Goal: Task Accomplishment & Management: Manage account settings

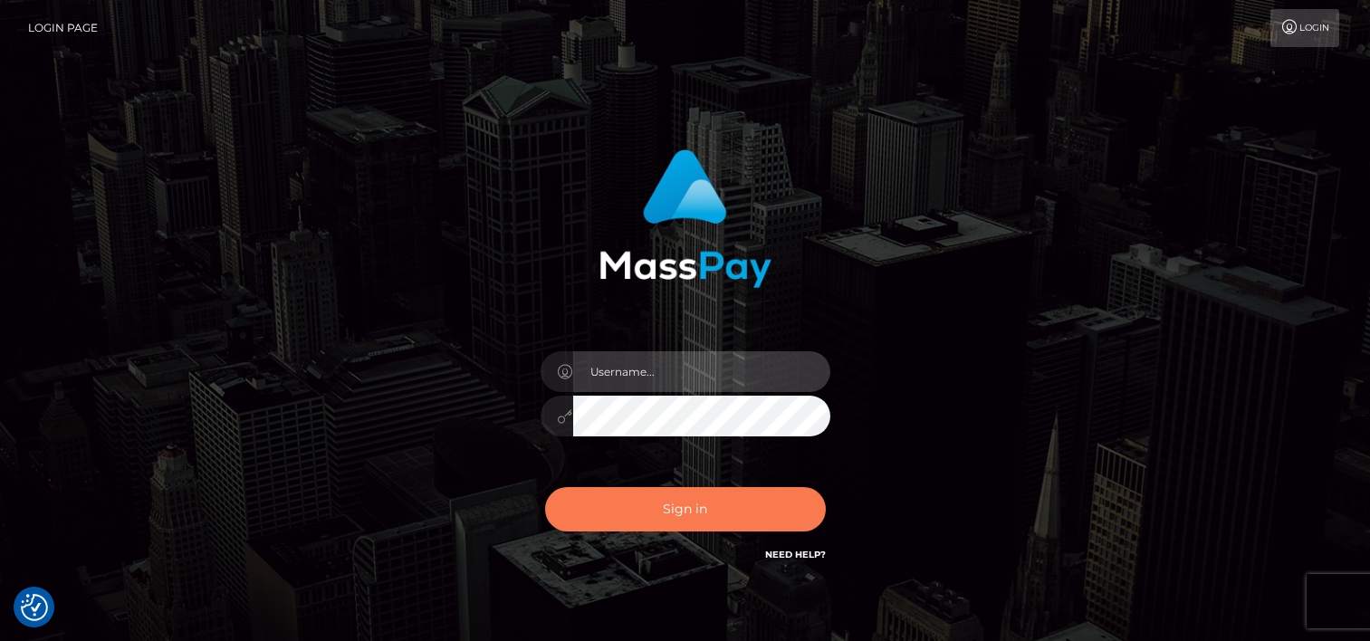
type input "odalis2025"
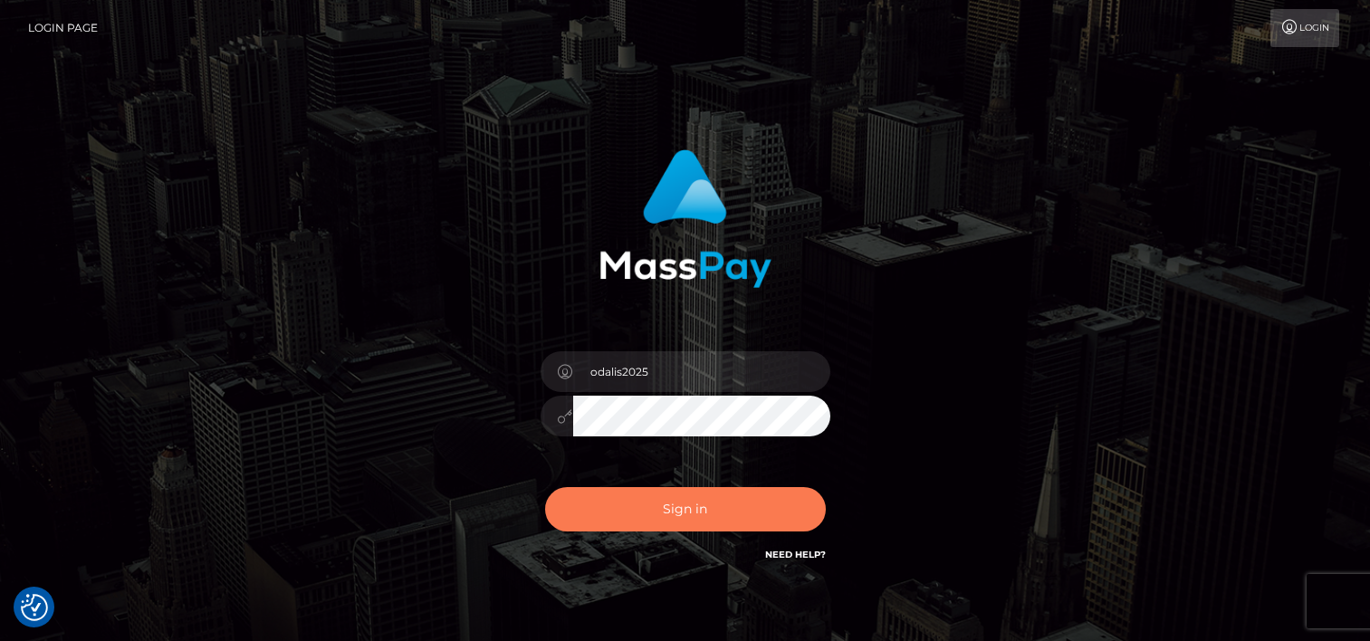
click at [677, 522] on button "Sign in" at bounding box center [685, 509] width 281 height 44
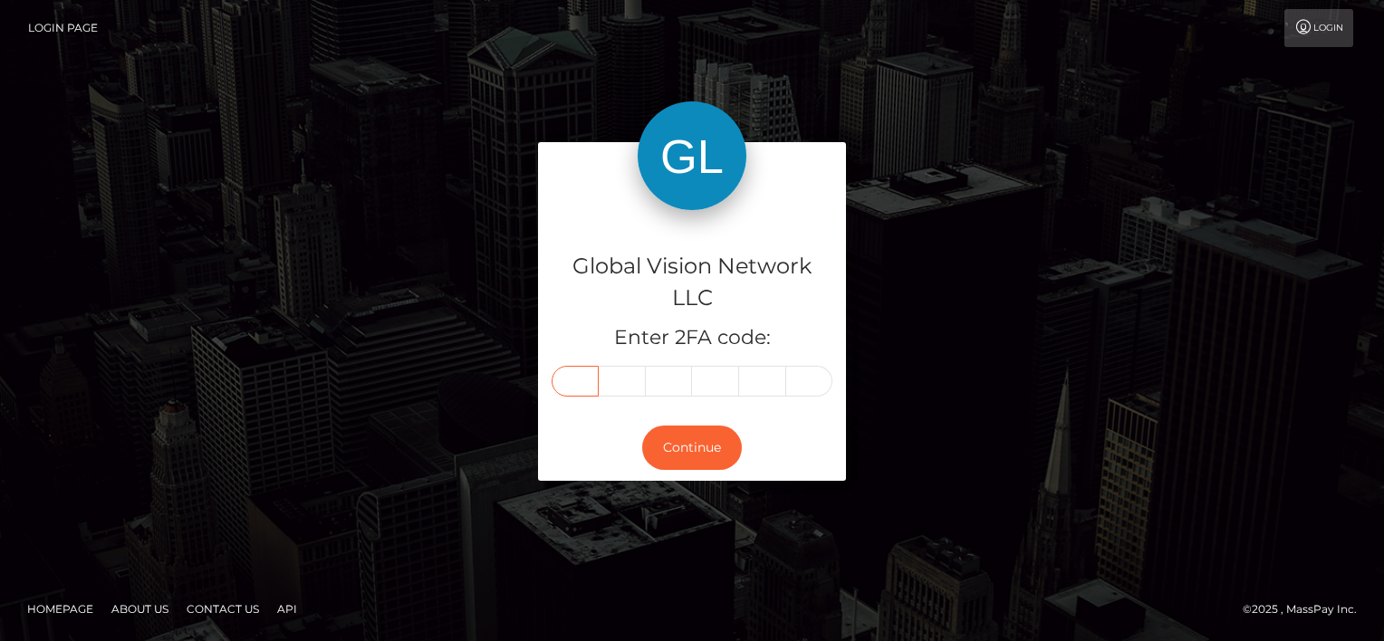
click at [573, 371] on input "text" at bounding box center [575, 381] width 47 height 31
type input "3"
type input "5"
type input "1"
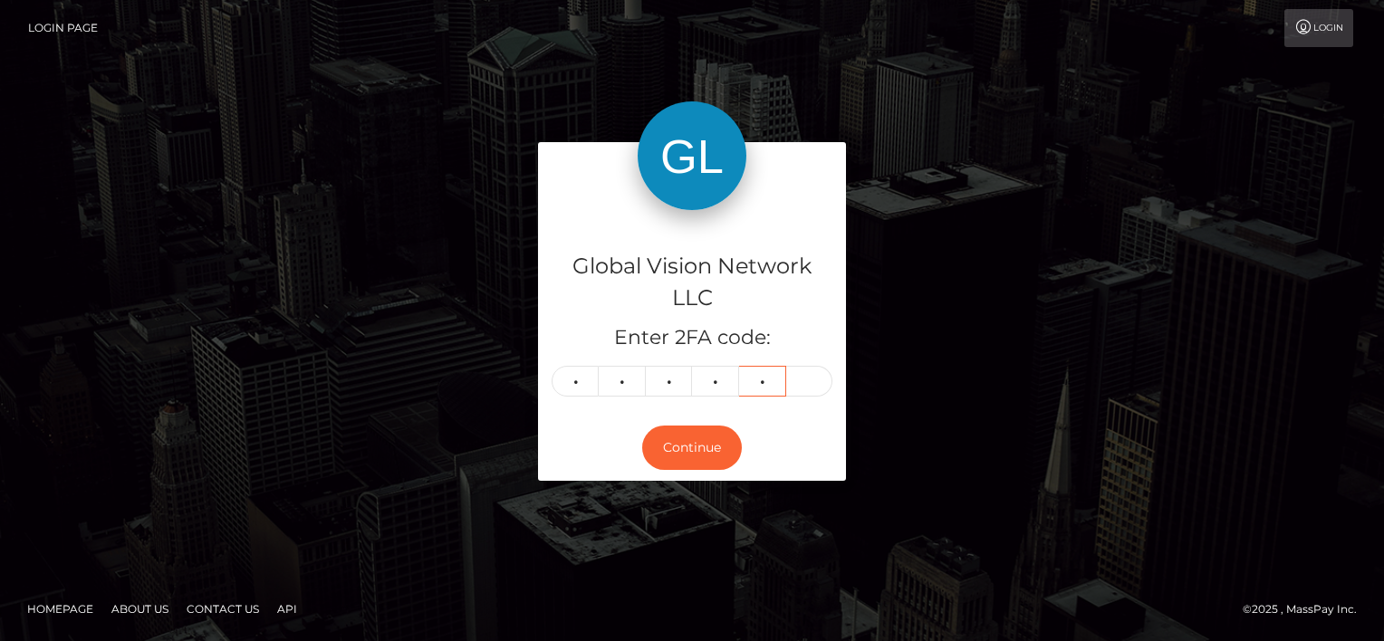
type input "9"
type input "1"
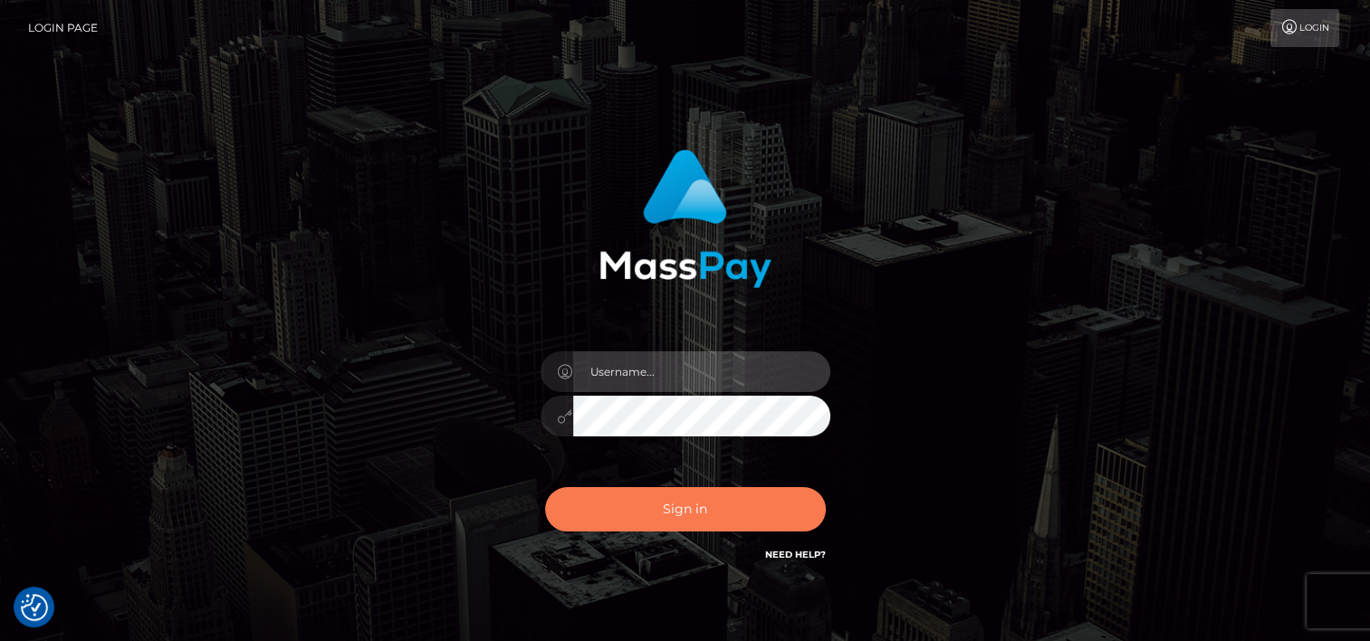
type input "odalis2025"
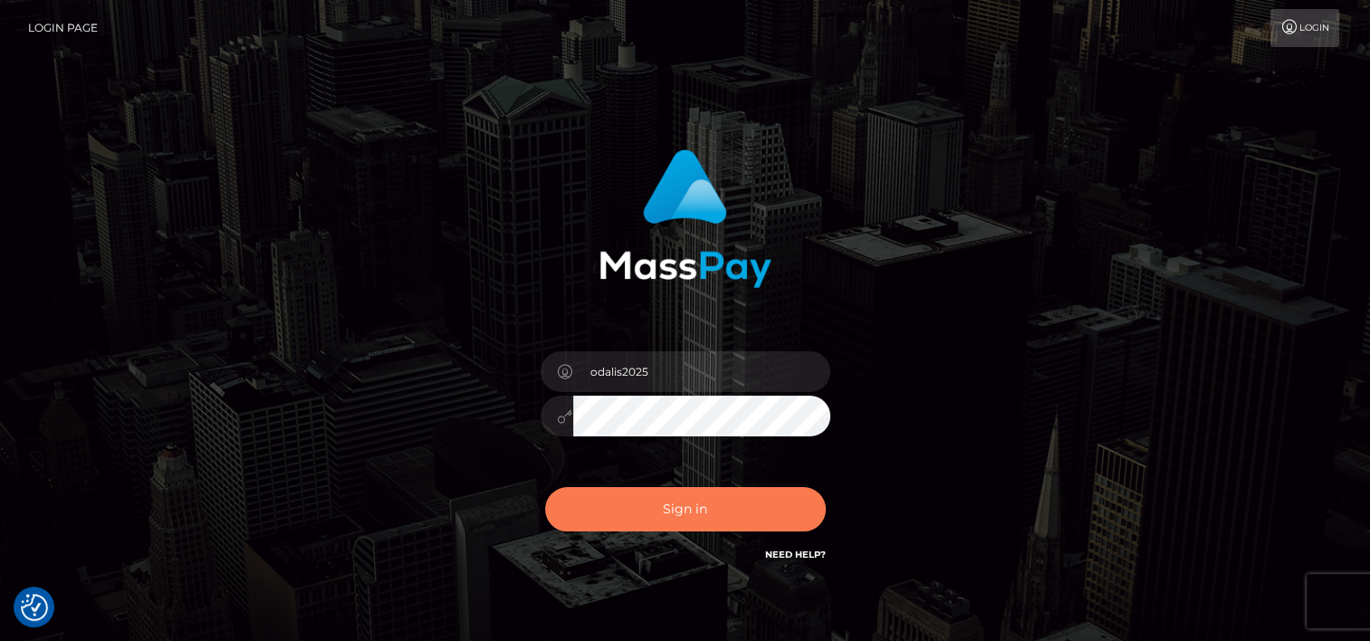
click at [677, 511] on button "Sign in" at bounding box center [685, 509] width 281 height 44
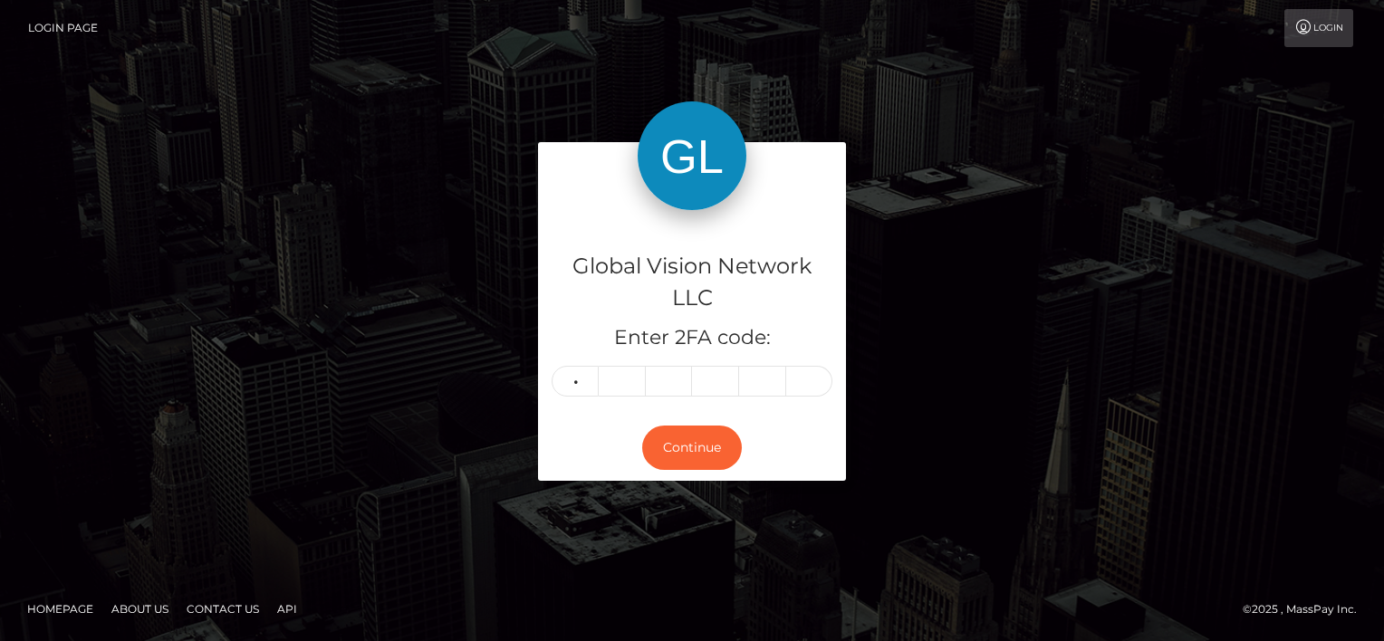
type input "3"
type input "5"
type input "1"
type input "9"
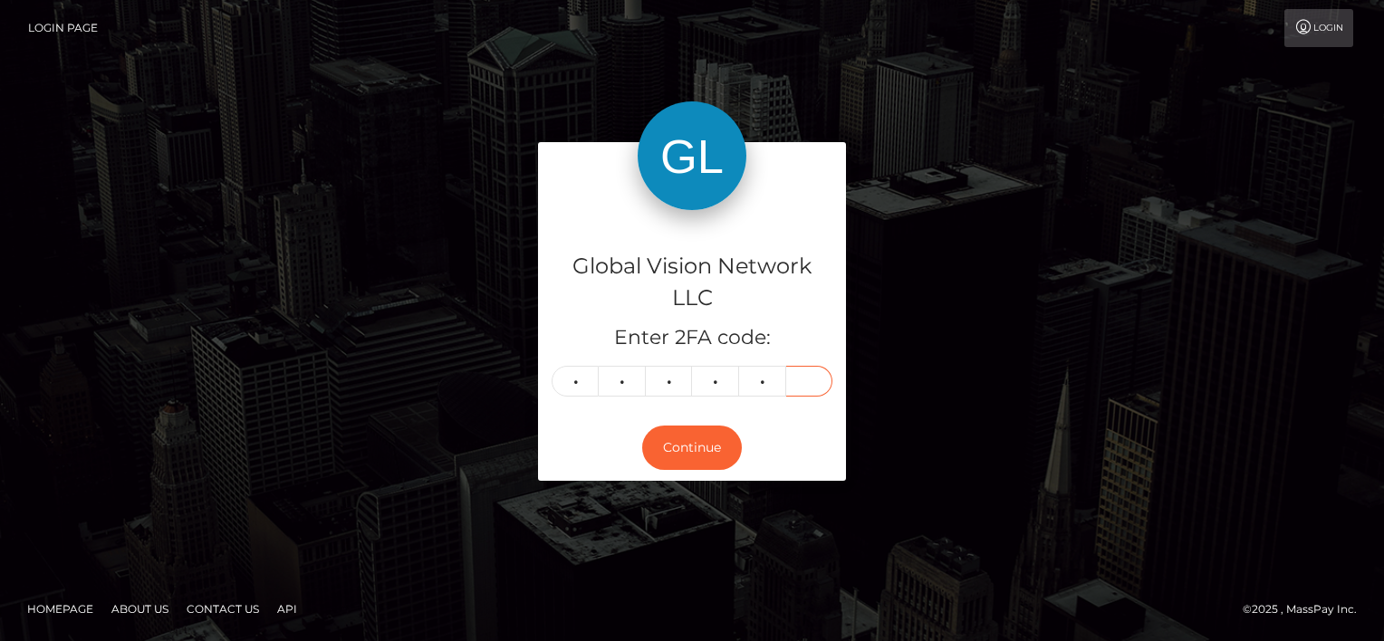
type input "1"
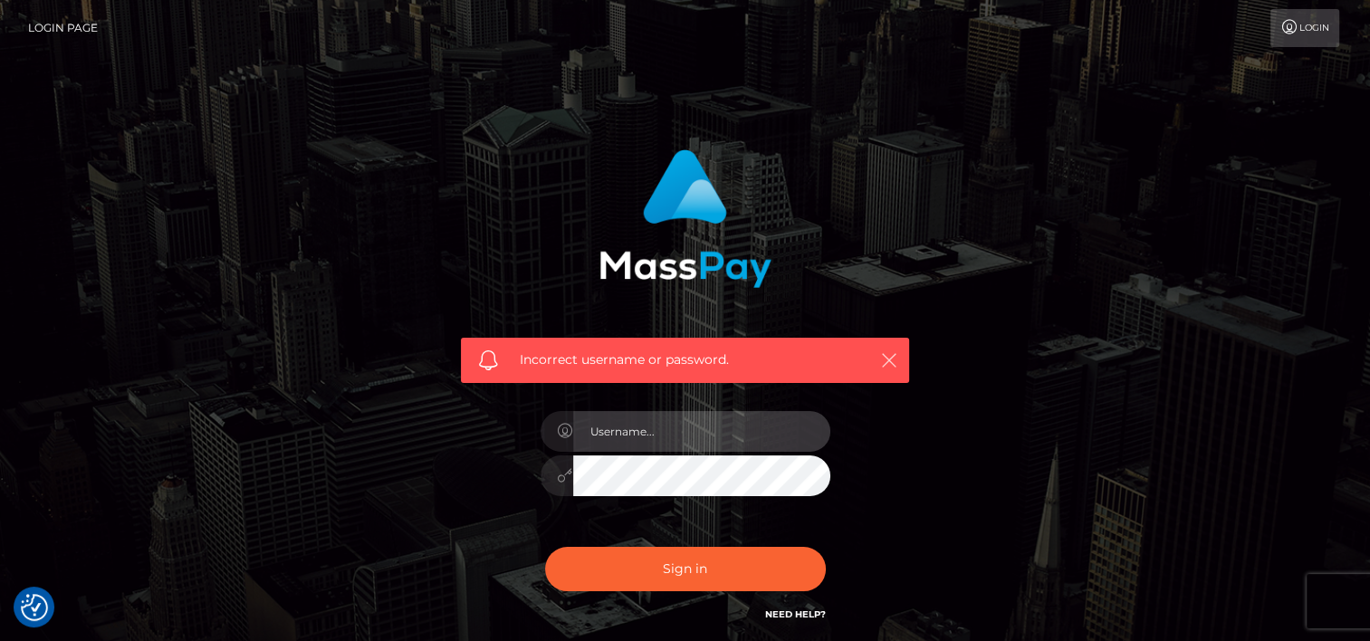
type input "odalis2025"
click at [892, 355] on icon "button" at bounding box center [889, 360] width 18 height 18
click at [1033, 446] on div "Incorrect username or password. odalis2025" at bounding box center [685, 396] width 1032 height 521
click at [669, 425] on input "odalis2025" at bounding box center [701, 431] width 257 height 41
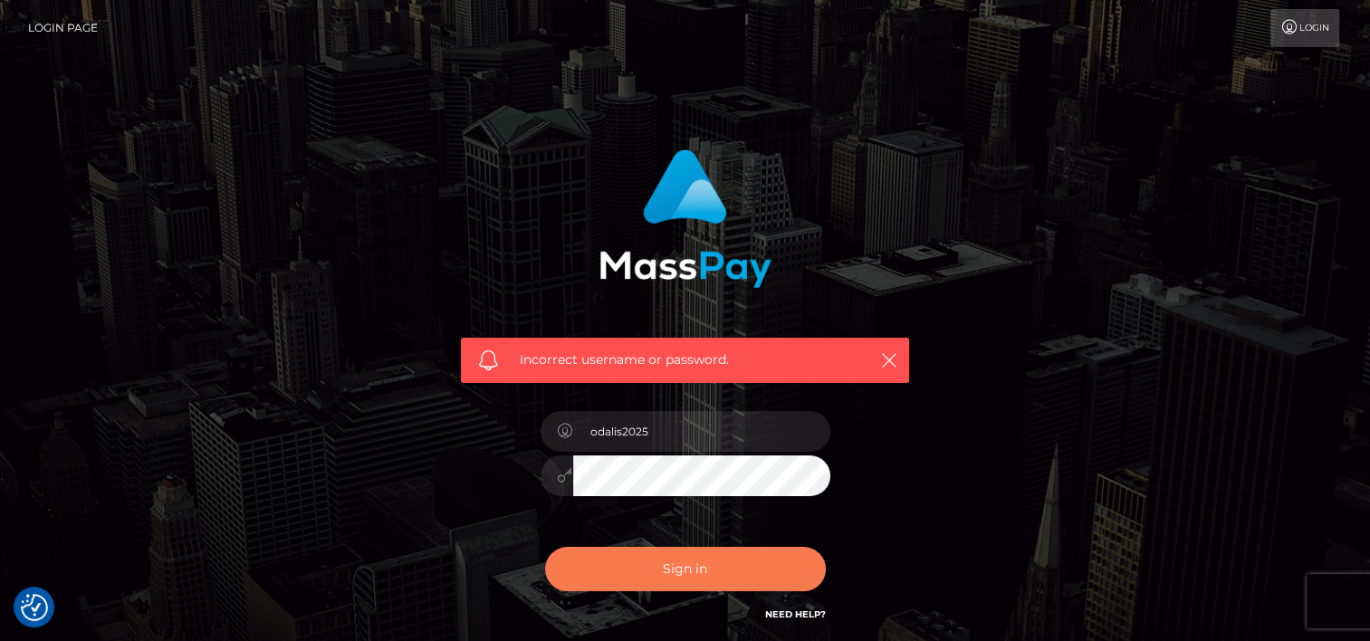
click at [715, 563] on button "Sign in" at bounding box center [685, 569] width 281 height 44
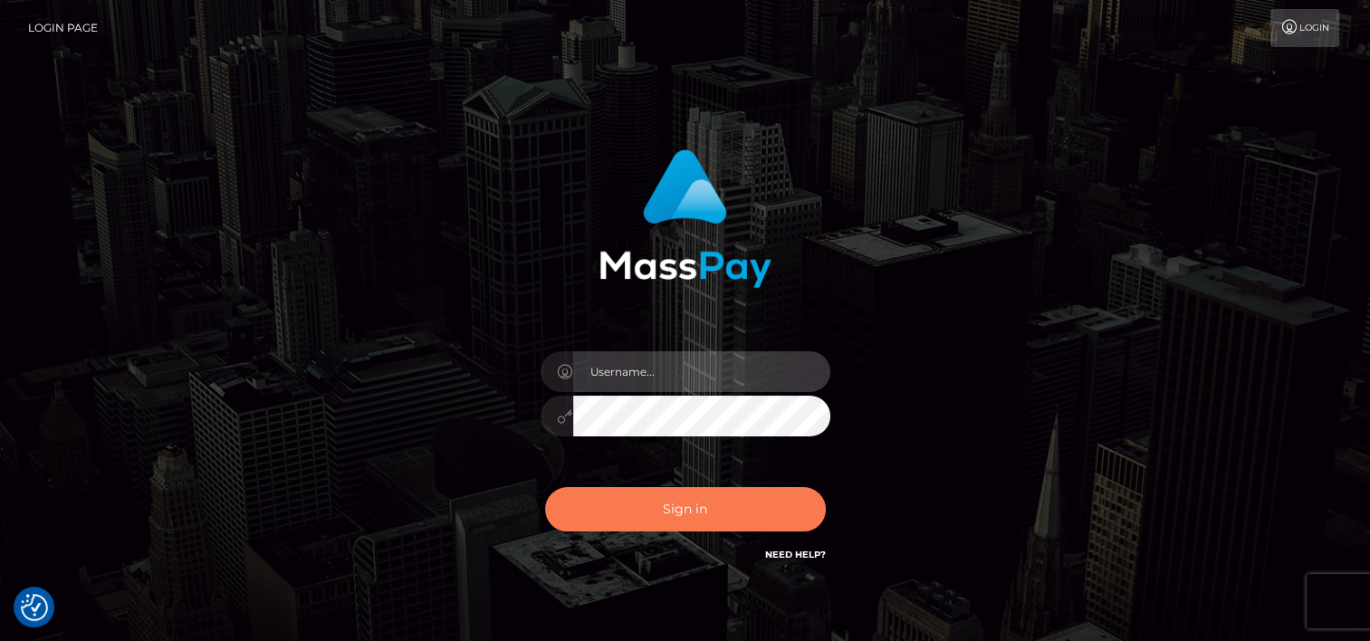
type input "odalis2025"
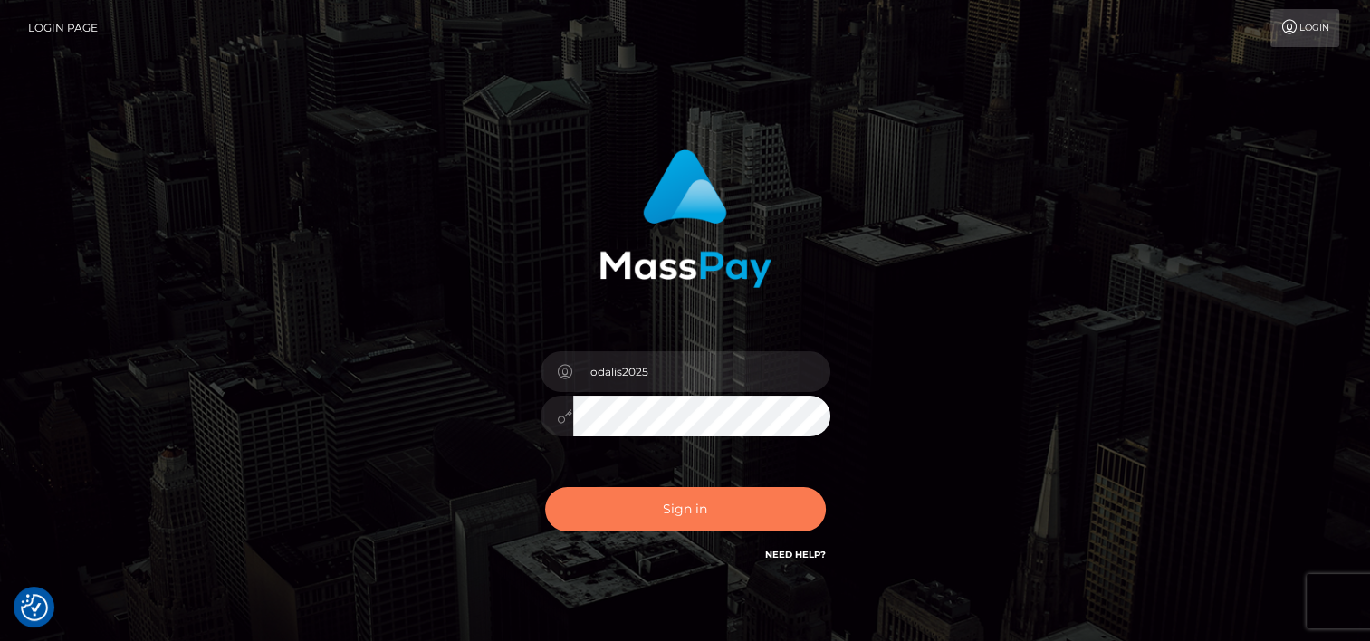
click at [692, 504] on button "Sign in" at bounding box center [685, 509] width 281 height 44
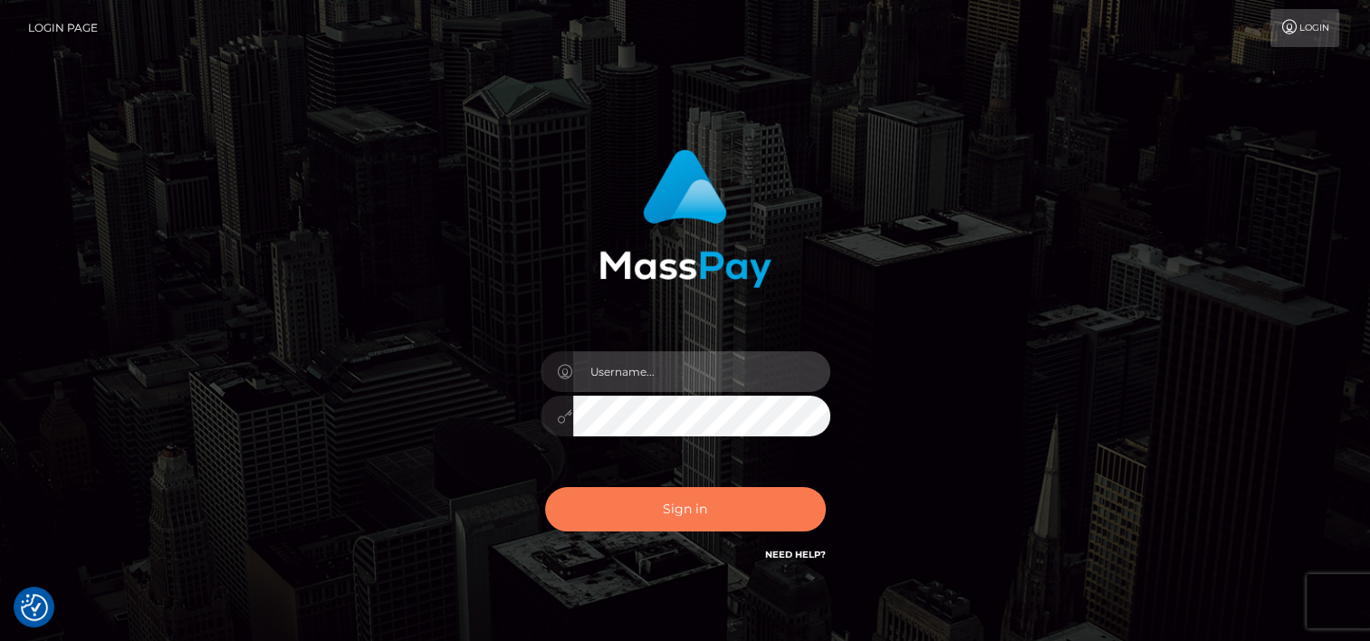
type input "odalis2025"
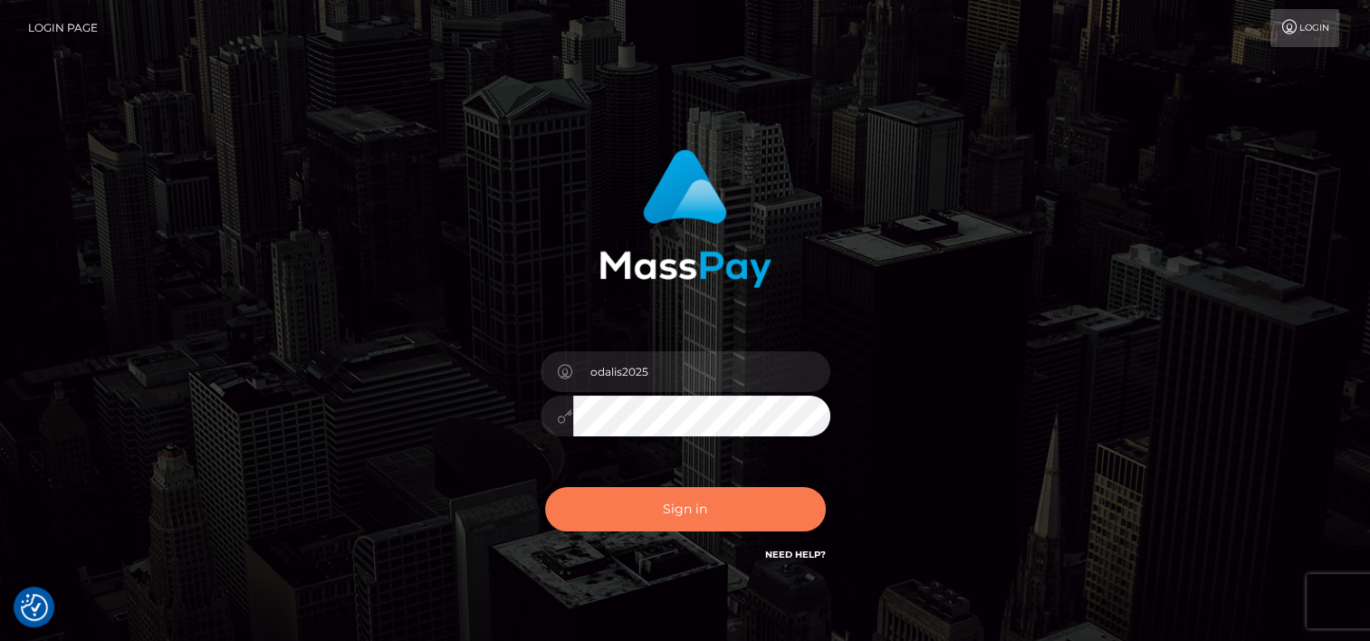
click at [697, 507] on button "Sign in" at bounding box center [685, 509] width 281 height 44
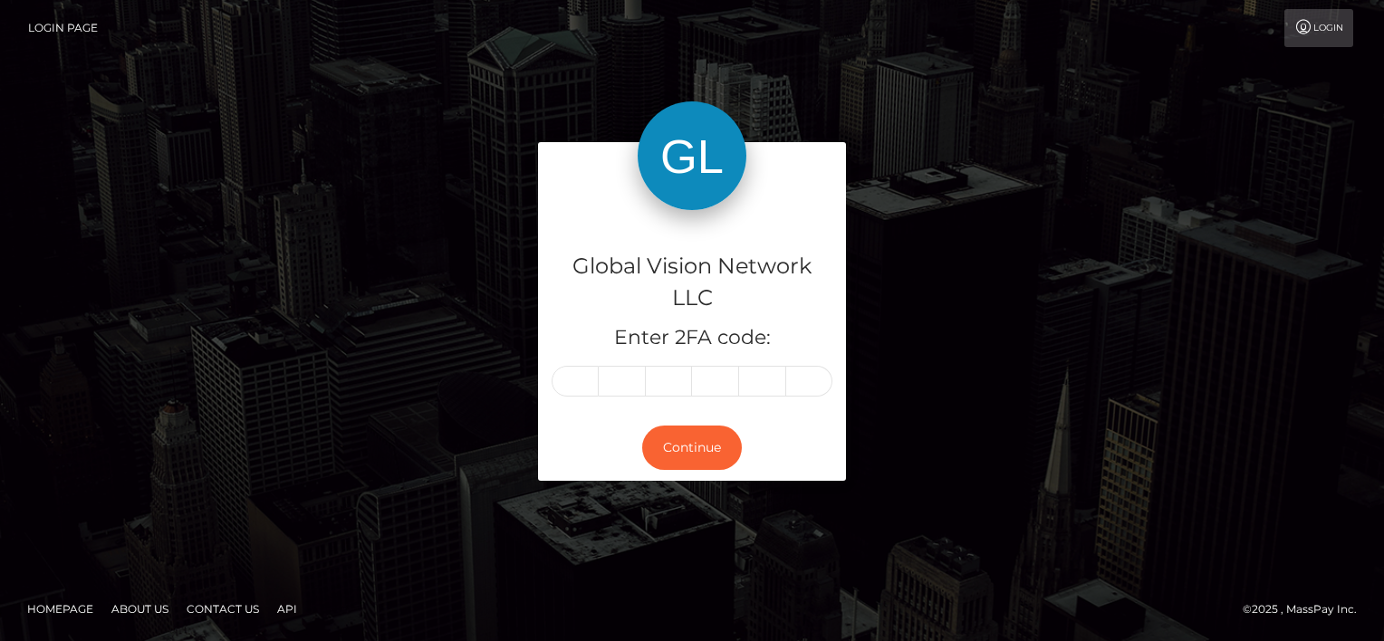
click at [1329, 25] on link "Login" at bounding box center [1318, 28] width 69 height 38
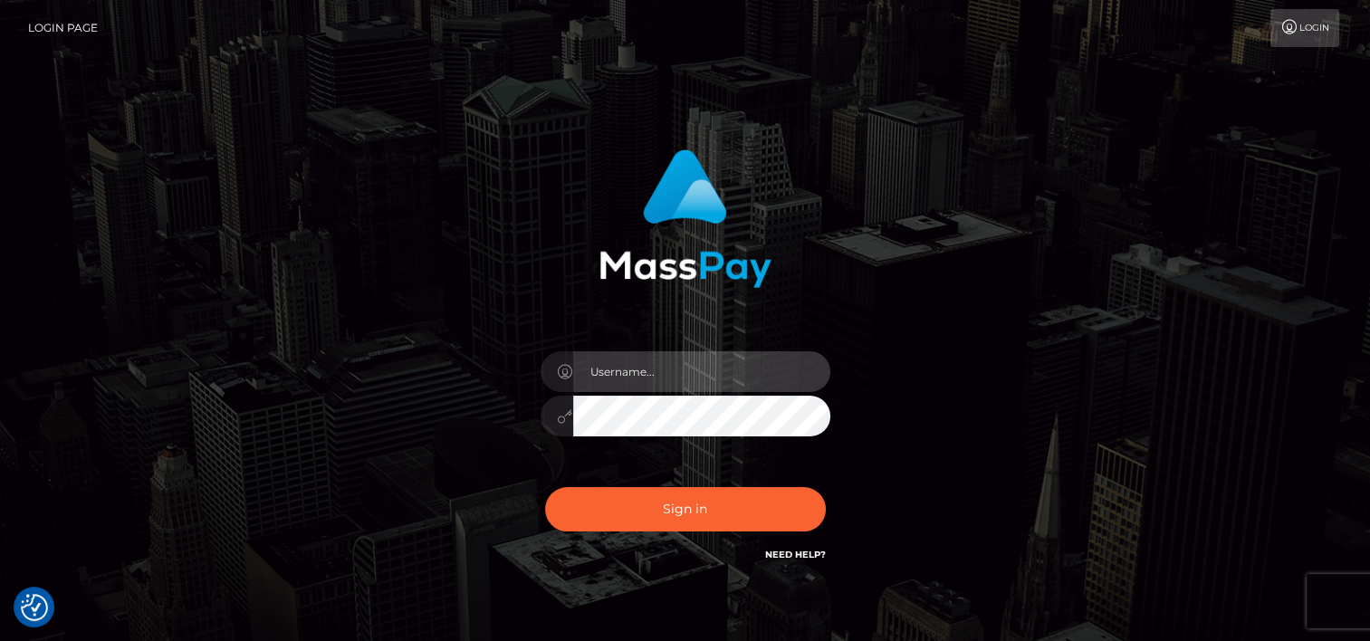
type input "odalis2025"
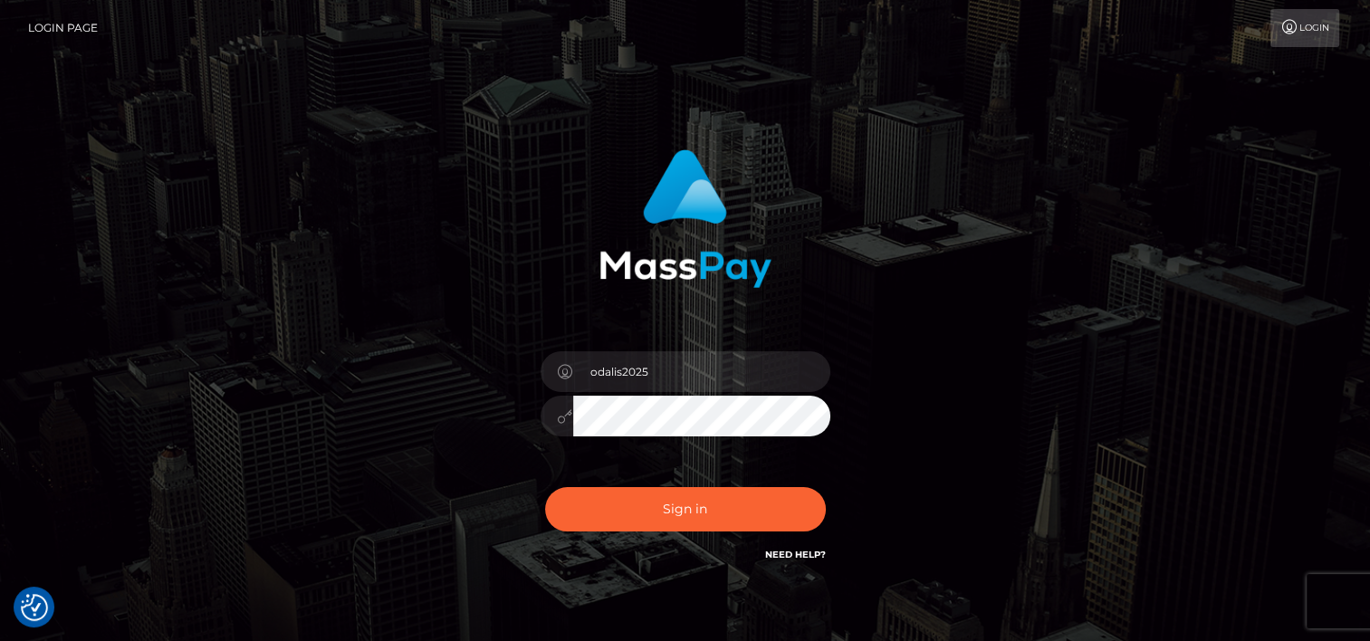
click at [337, 373] on div "odalis2025 Sign in" at bounding box center [685, 366] width 1032 height 461
click at [465, 469] on div "odalis2025 Sign in" at bounding box center [684, 357] width 475 height 443
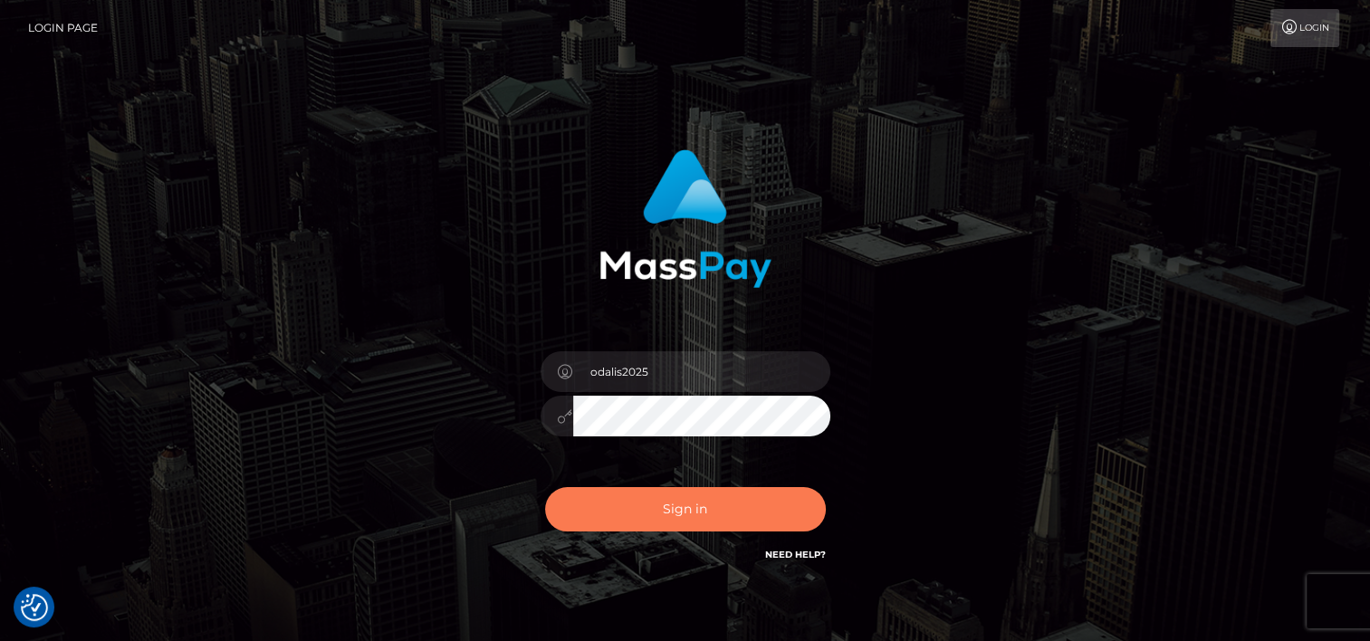
click at [657, 504] on button "Sign in" at bounding box center [685, 509] width 281 height 44
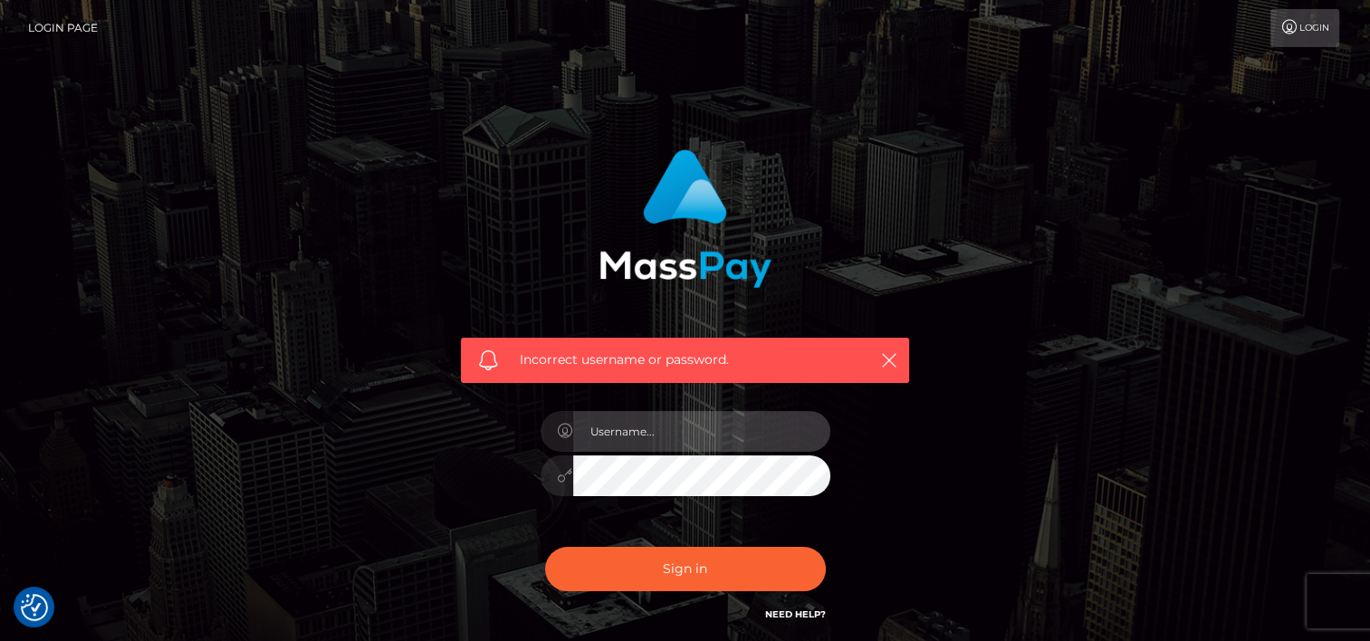
type input "odalis2025"
click at [386, 420] on div "Incorrect username or password. odalis2025" at bounding box center [685, 396] width 1032 height 521
click at [410, 522] on div "Incorrect username or password. odalis2025" at bounding box center [685, 396] width 1032 height 521
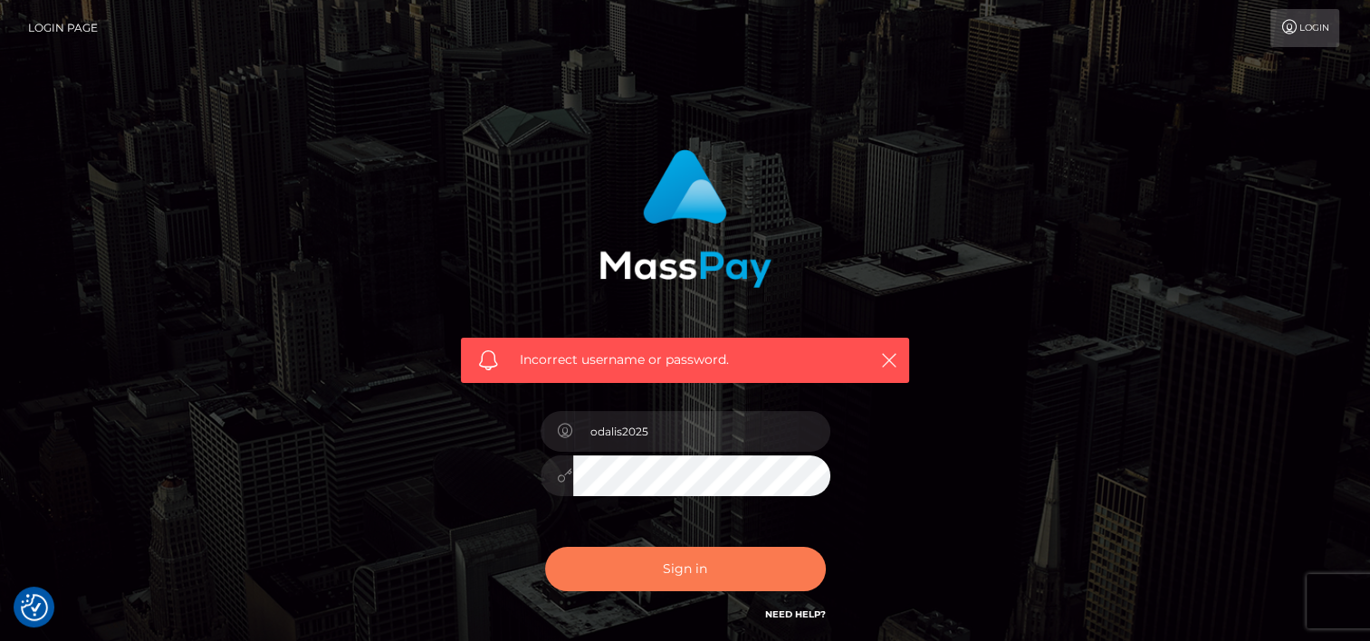
click at [681, 568] on button "Sign in" at bounding box center [685, 569] width 281 height 44
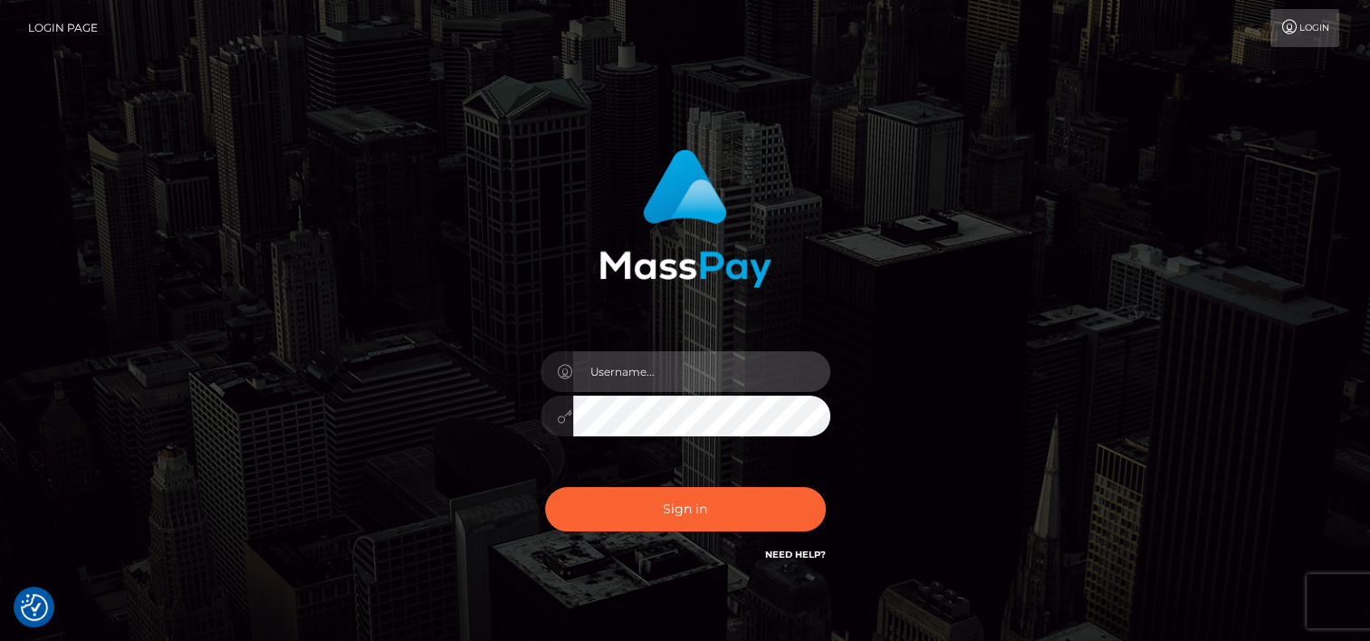
type input "odalis2025"
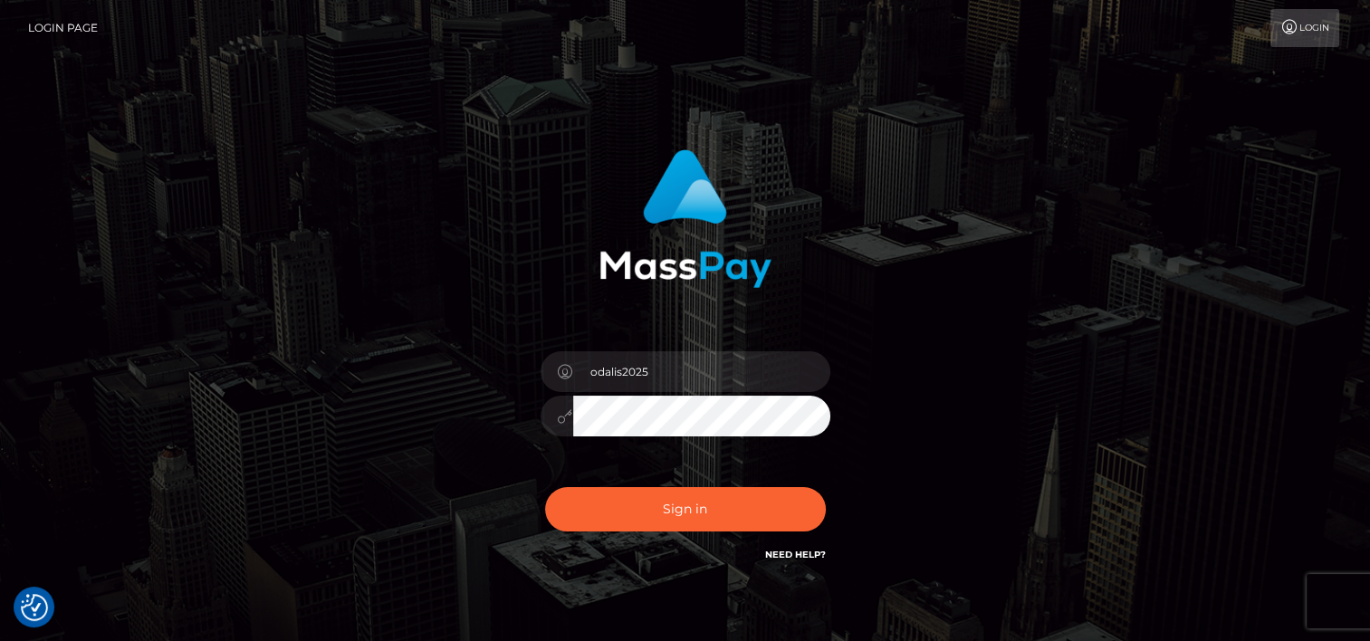
click at [511, 406] on div "odalis2025 Sign in" at bounding box center [684, 357] width 475 height 443
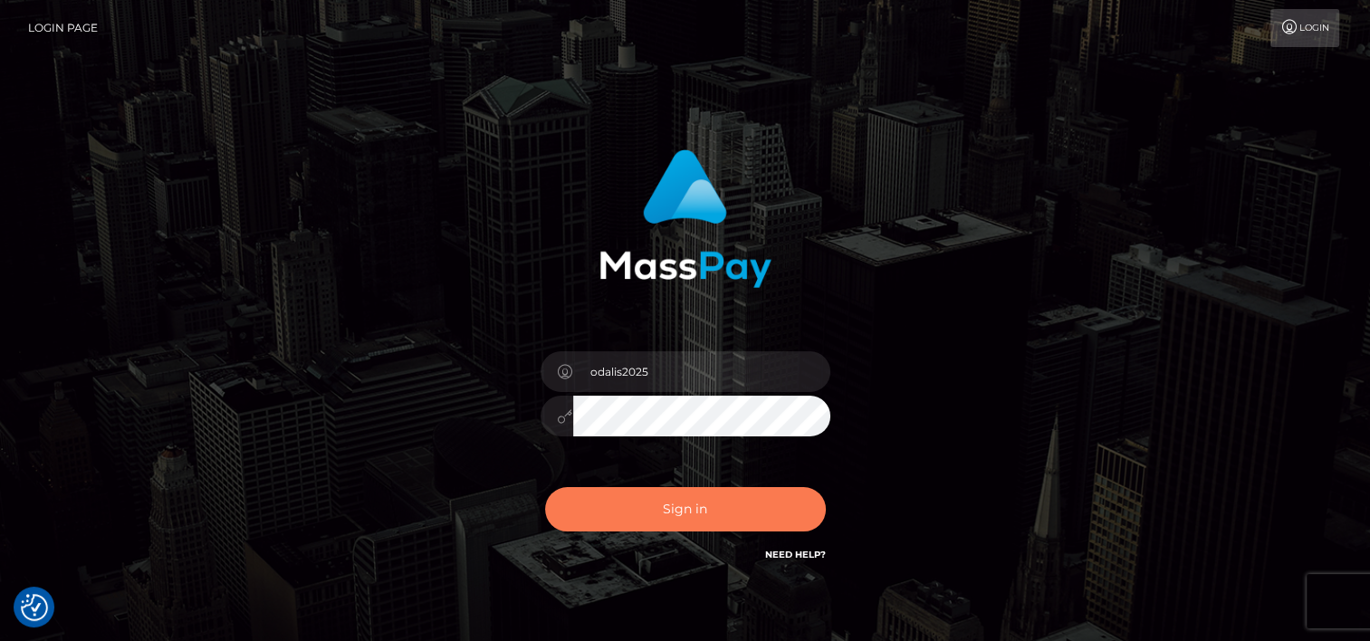
click at [584, 508] on button "Sign in" at bounding box center [685, 509] width 281 height 44
